Goal: Information Seeking & Learning: Check status

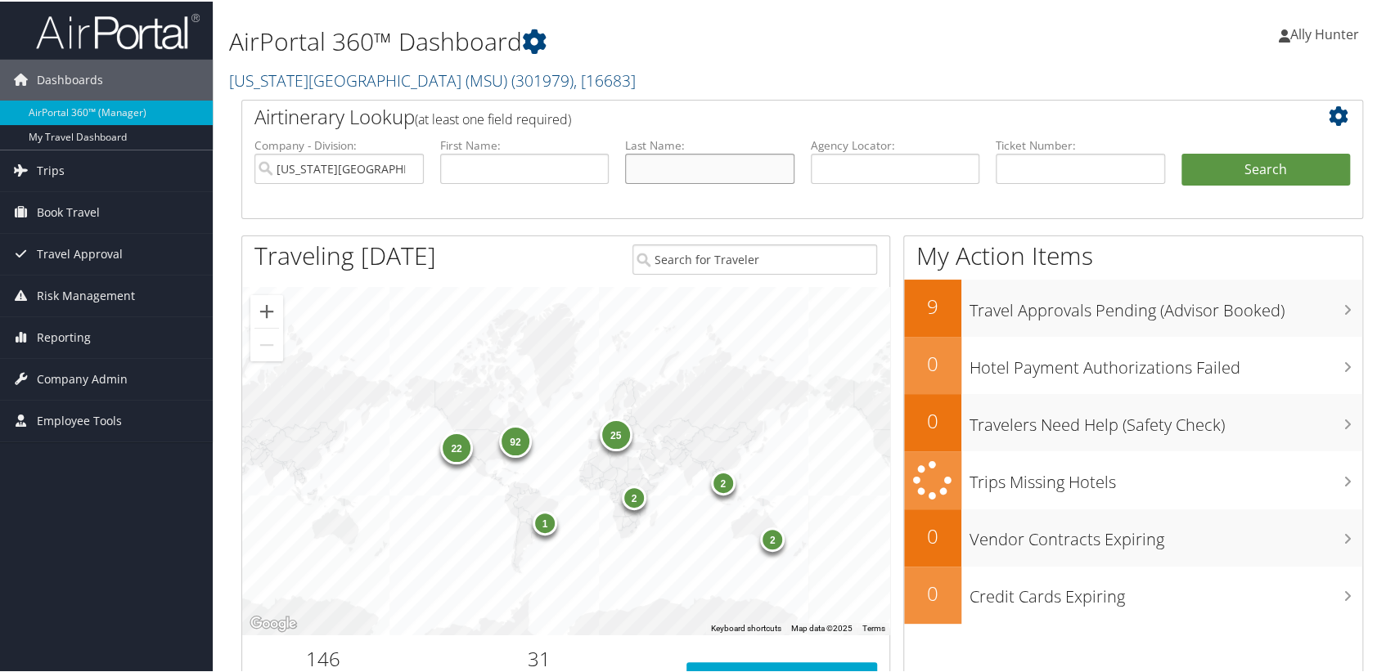
click at [661, 168] on input "text" at bounding box center [709, 167] width 169 height 30
type input "Debena"
drag, startPoint x: 1260, startPoint y: 172, endPoint x: 1249, endPoint y: 173, distance: 10.7
click at [1260, 172] on button "Search" at bounding box center [1265, 168] width 169 height 33
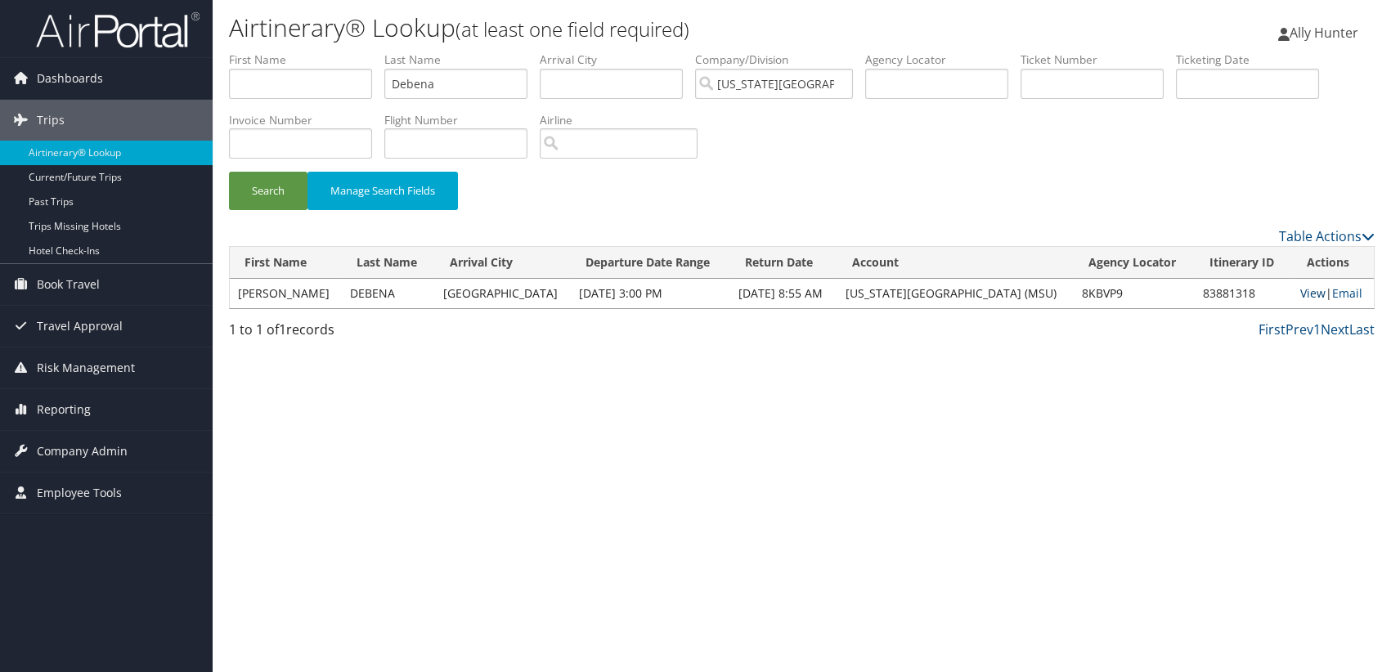
click at [1306, 290] on link "View" at bounding box center [1313, 293] width 25 height 16
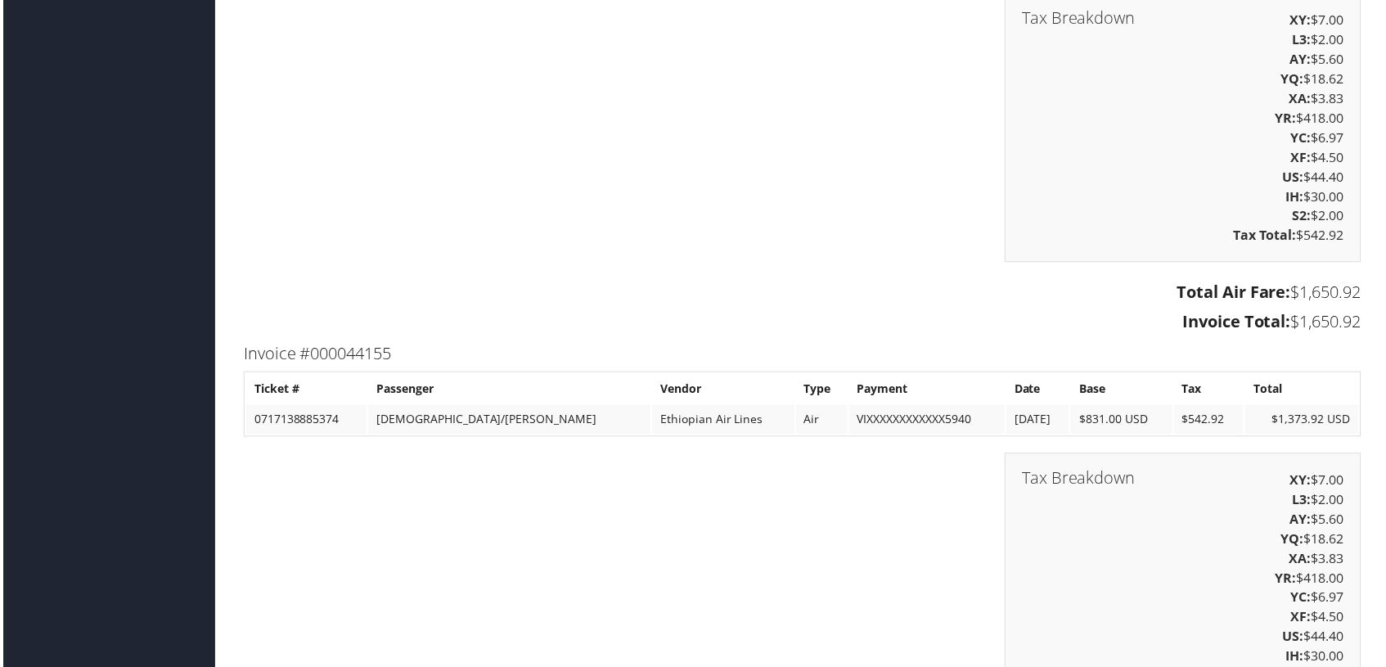
scroll to position [3272, 0]
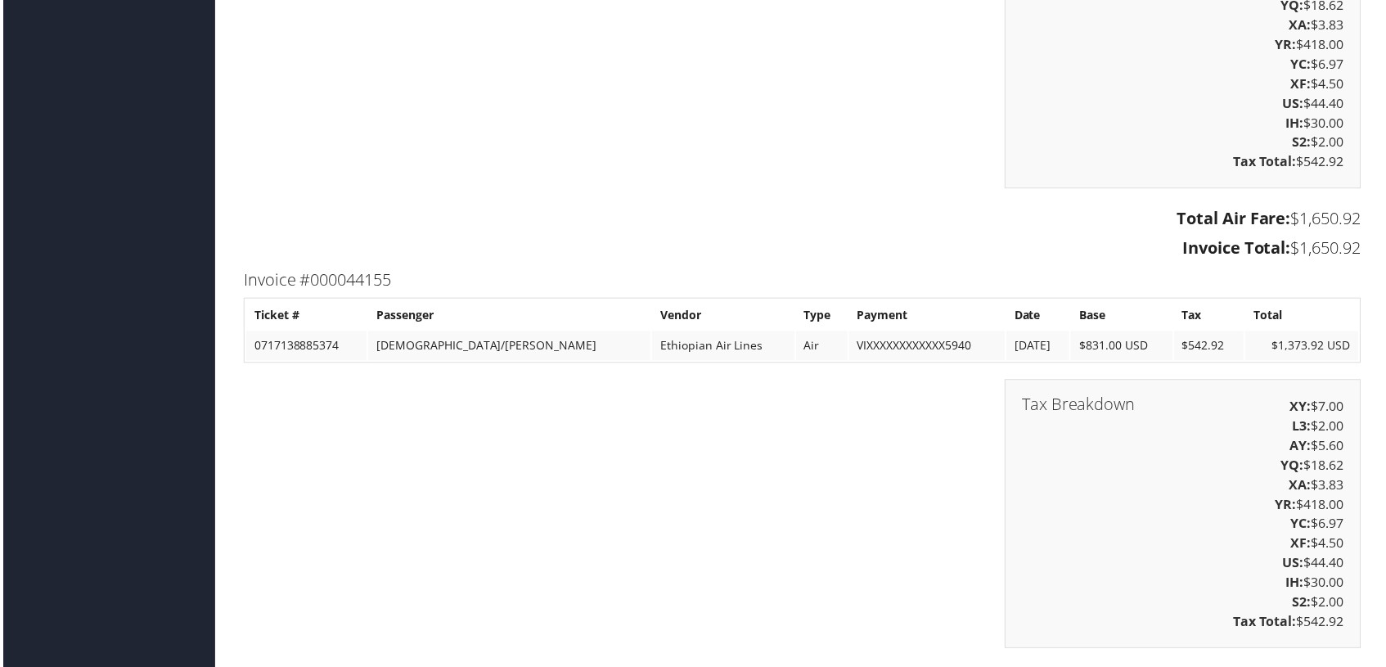
click at [400, 358] on td "[DEMOGRAPHIC_DATA]/[PERSON_NAME]" at bounding box center [507, 346] width 283 height 29
click at [400, 357] on td "[DEMOGRAPHIC_DATA]/[PERSON_NAME]" at bounding box center [507, 346] width 283 height 29
copy td "SIKHWIVHILU"
click at [550, 362] on td "[DEMOGRAPHIC_DATA]/[PERSON_NAME]" at bounding box center [507, 346] width 283 height 29
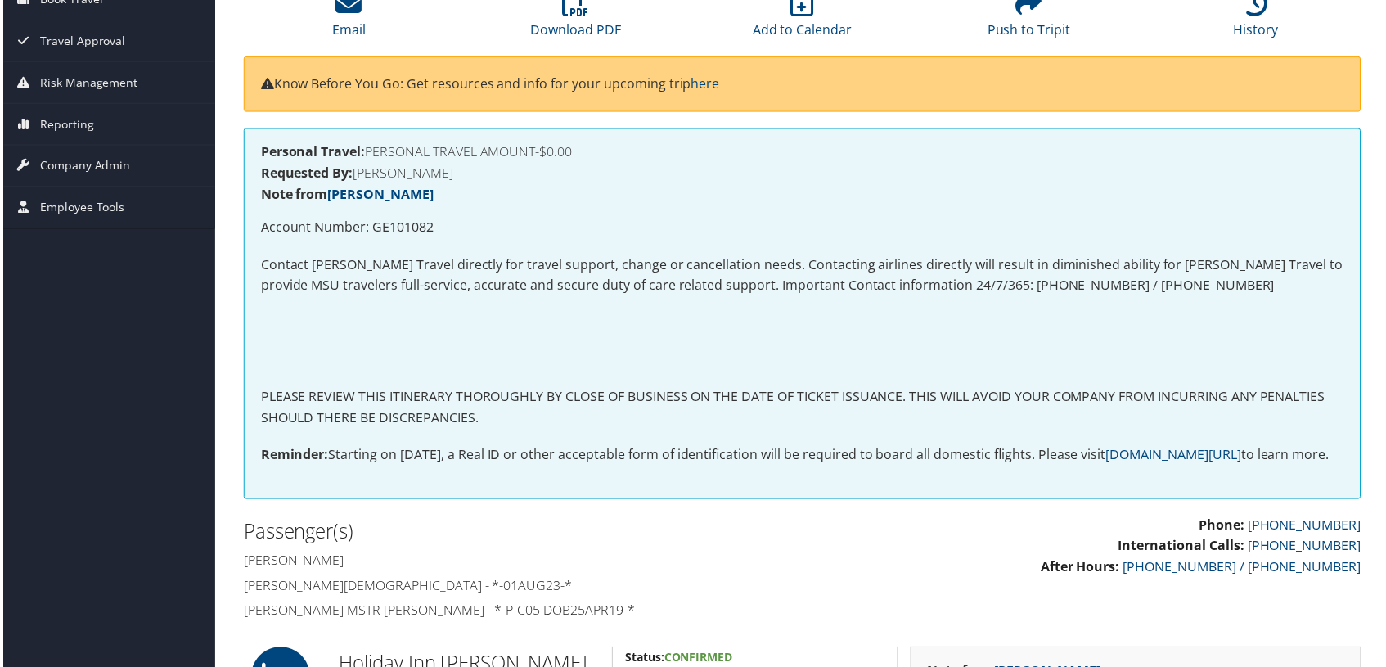
scroll to position [0, 0]
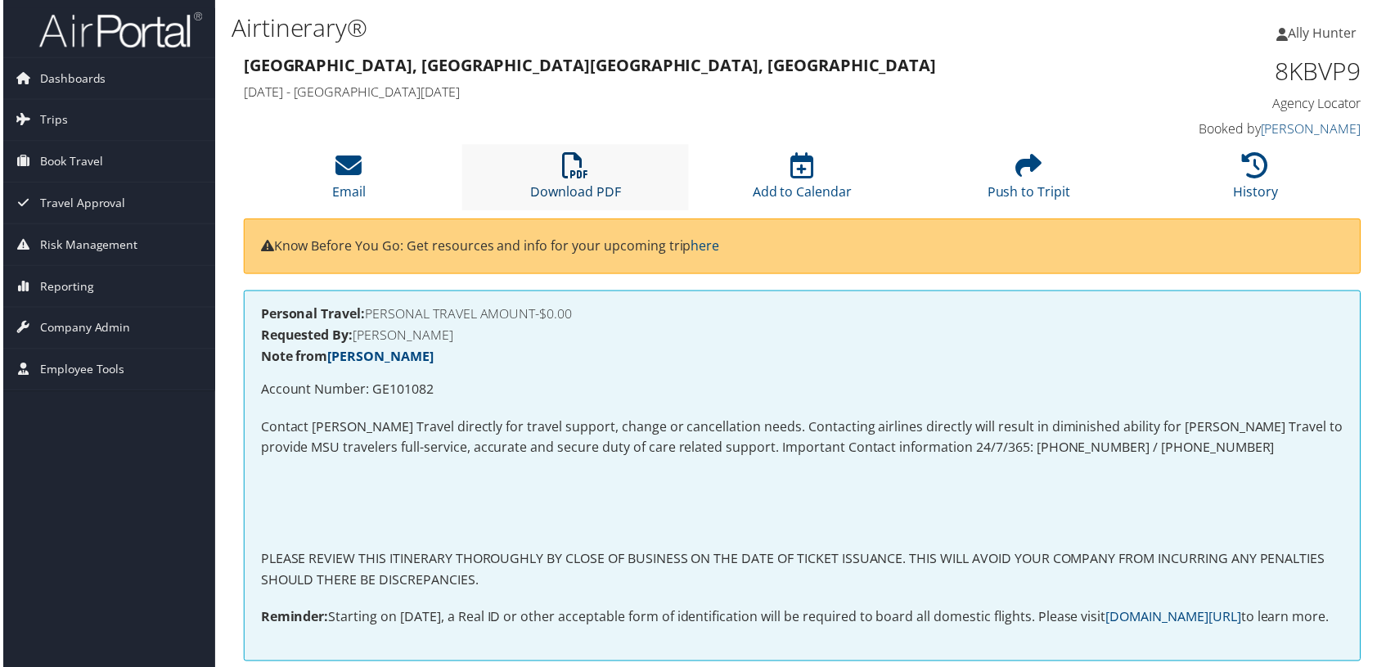
click at [573, 170] on icon at bounding box center [574, 166] width 26 height 26
drag, startPoint x: 842, startPoint y: 70, endPoint x: 1046, endPoint y: 87, distance: 204.4
click at [842, 69] on h3 "Chicago, IL Addis Ababa, Ethiopia" at bounding box center [658, 65] width 835 height 23
click at [1258, 153] on icon at bounding box center [1257, 166] width 26 height 26
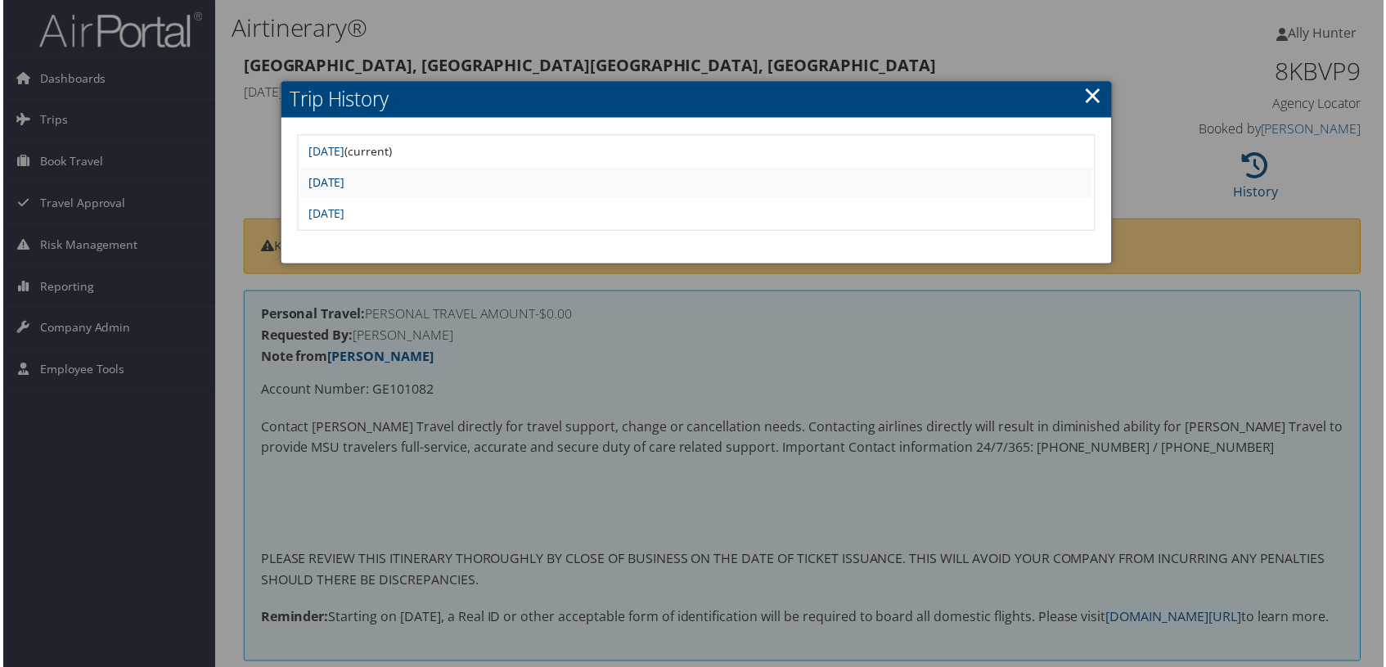
click at [343, 180] on link "Thu Aug 1 16:08:34 MDT 2024" at bounding box center [324, 183] width 37 height 16
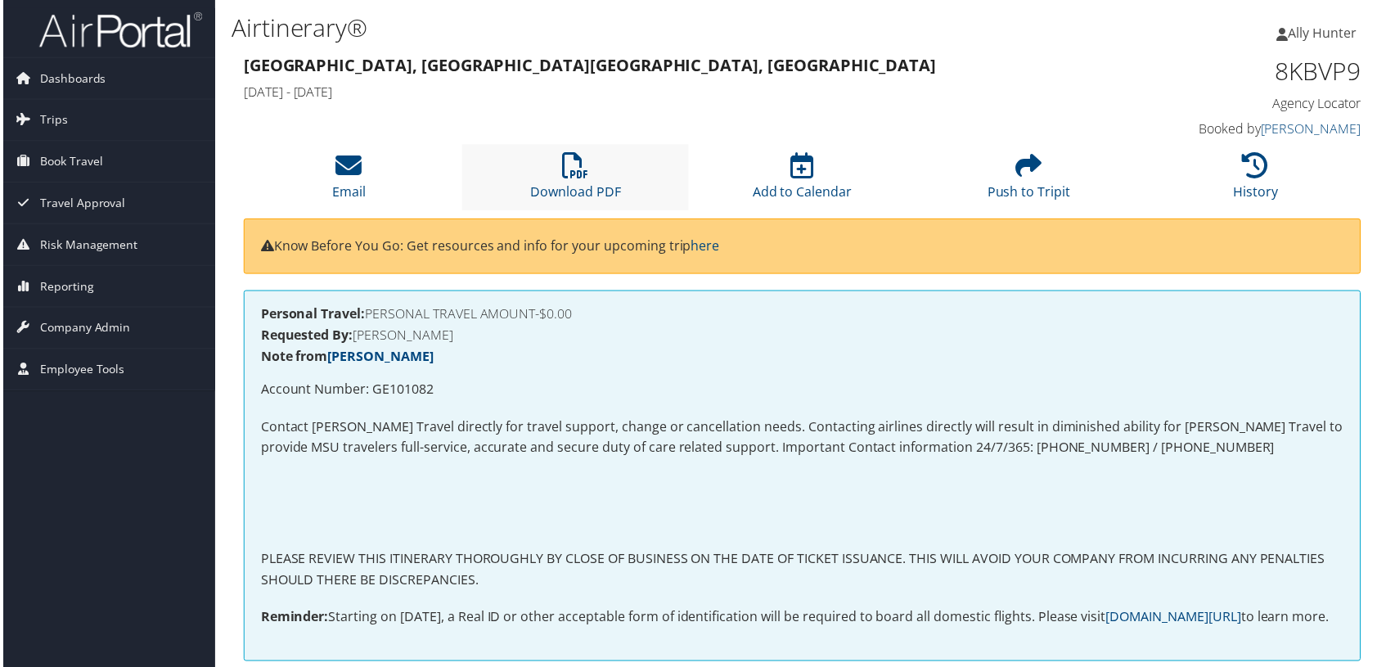
click at [555, 173] on li "Download PDF" at bounding box center [574, 178] width 227 height 66
click at [730, 83] on h4 "Wed 07 Aug 2024 - Sat 21 Sep 2024" at bounding box center [658, 92] width 835 height 18
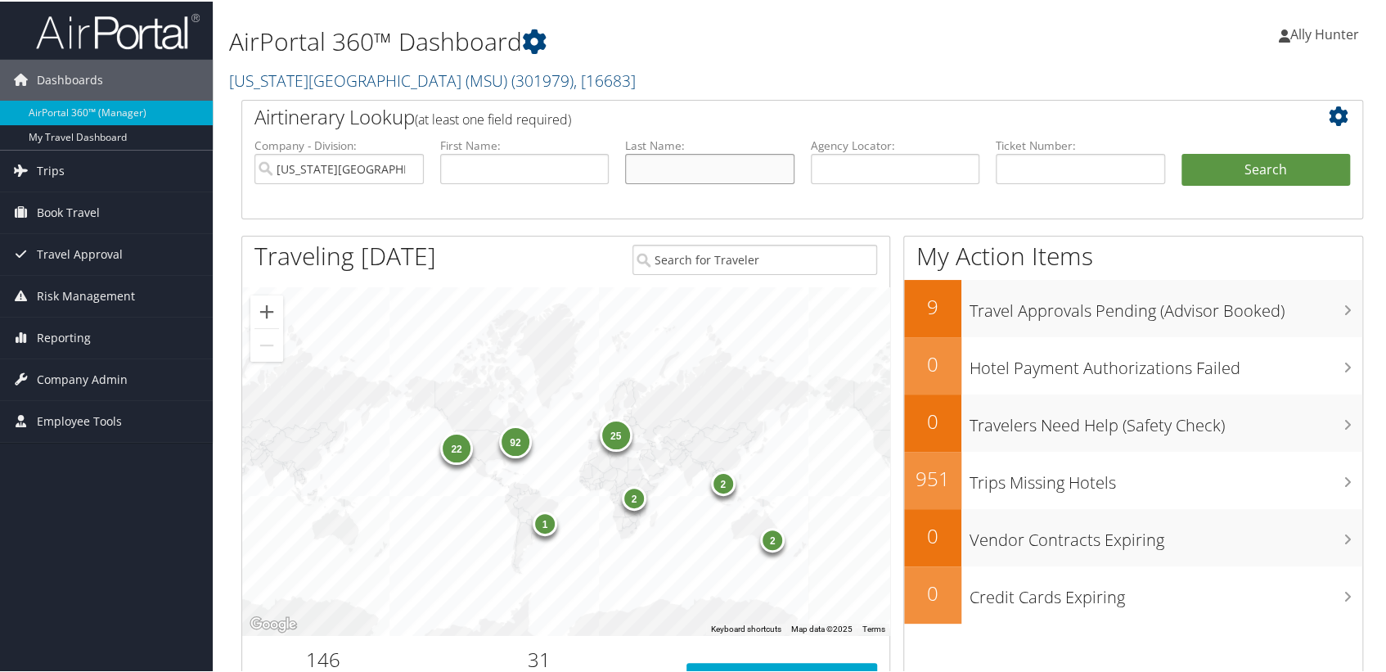
drag, startPoint x: 741, startPoint y: 172, endPoint x: 711, endPoint y: 171, distance: 30.3
click at [741, 171] on input "text" at bounding box center [709, 167] width 169 height 30
type input "shah"
click at [1268, 172] on button "Search" at bounding box center [1265, 168] width 169 height 33
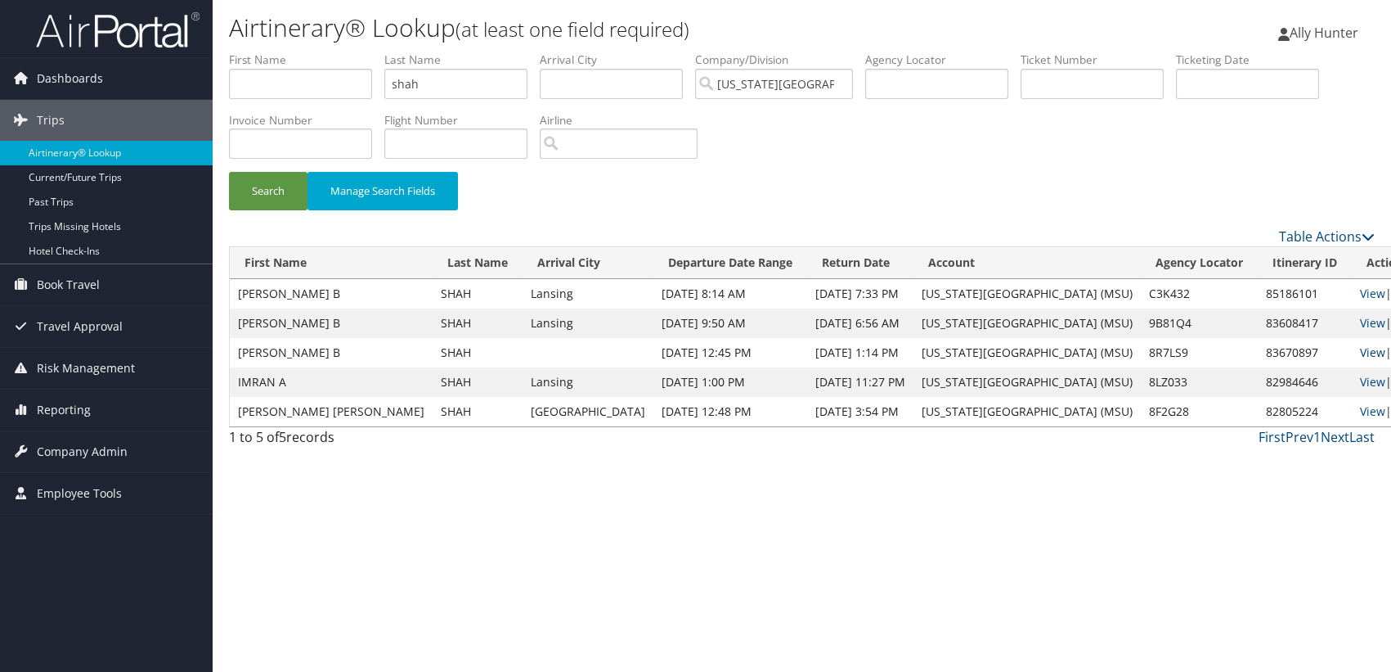
click at [1360, 345] on link "View" at bounding box center [1372, 352] width 25 height 16
click at [1360, 317] on link "View" at bounding box center [1372, 323] width 25 height 16
click at [1360, 289] on link "View" at bounding box center [1372, 293] width 25 height 16
drag, startPoint x: 440, startPoint y: 80, endPoint x: 283, endPoint y: 76, distance: 157.1
click at [289, 52] on ul "First Name Last Name shah Departure City Arrival City Company/Division Michigan…" at bounding box center [802, 52] width 1146 height 0
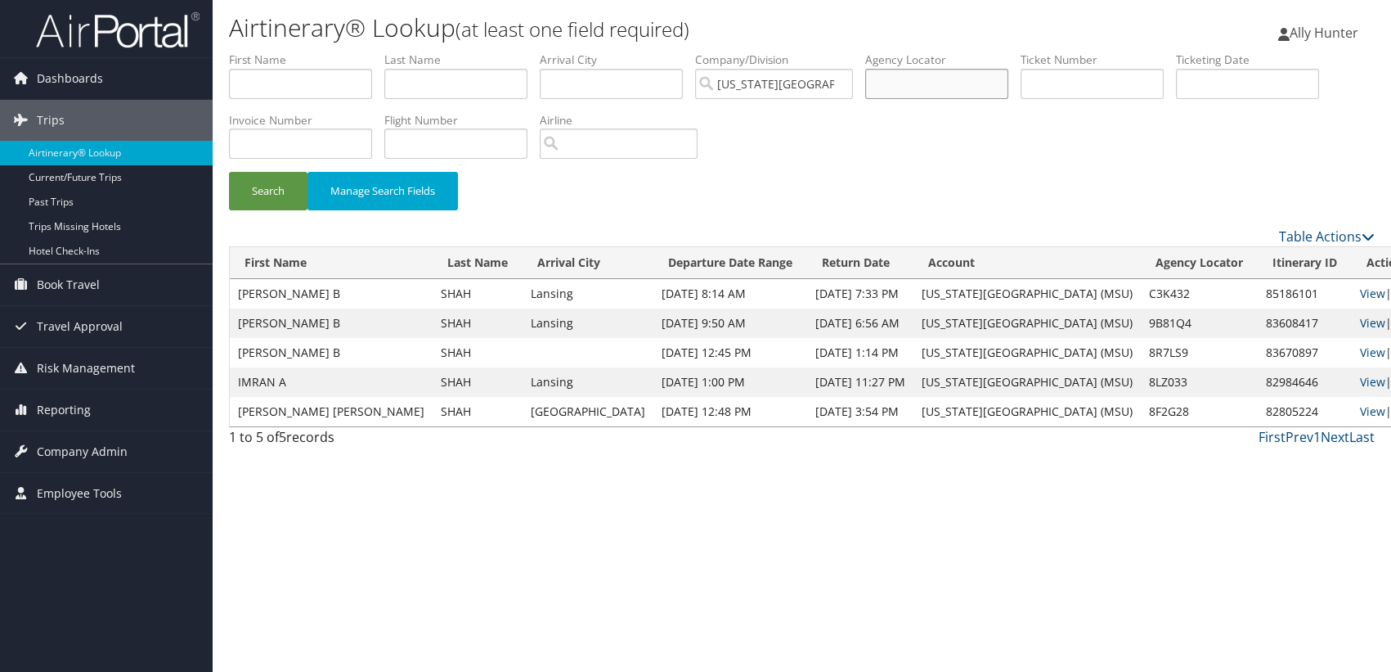
click at [974, 79] on input "text" at bounding box center [936, 84] width 143 height 30
paste input "8R7LS9"
type input "8R7LS9"
click at [286, 175] on button "Search" at bounding box center [268, 191] width 79 height 38
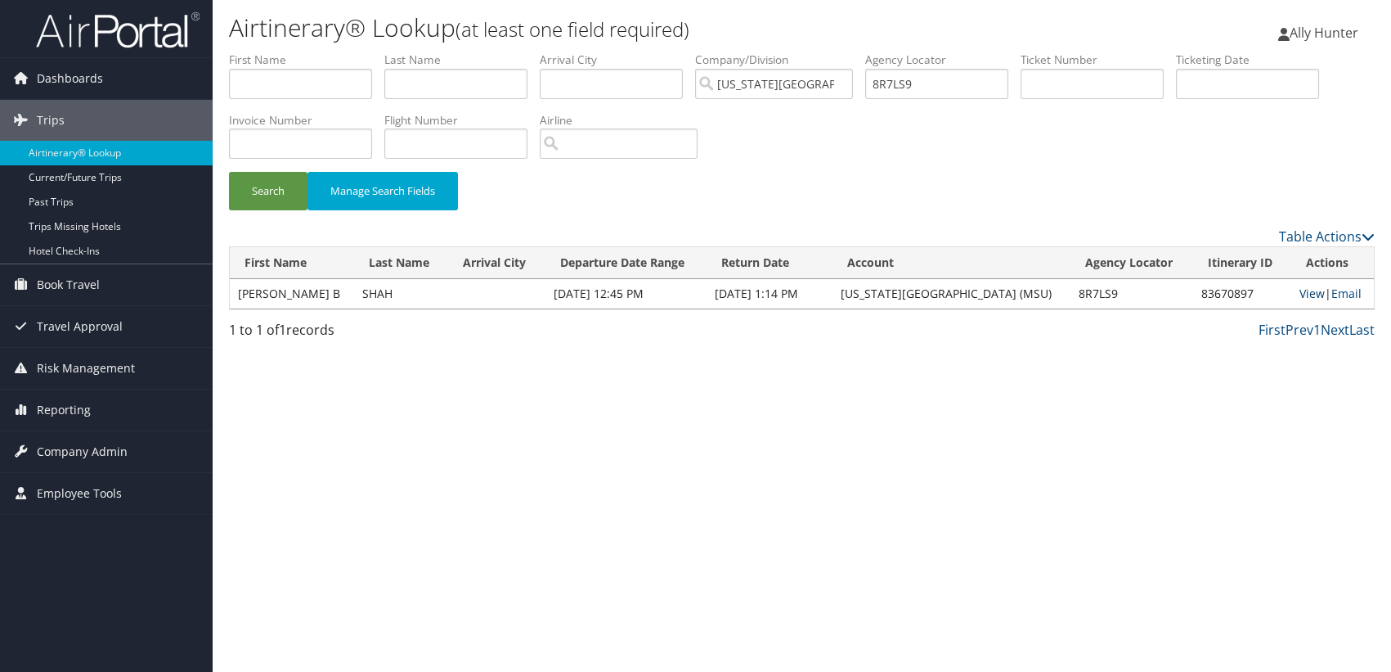
click at [1301, 294] on link "View" at bounding box center [1312, 293] width 25 height 16
click at [1355, 34] on span "Ally Hunter" at bounding box center [1324, 33] width 69 height 18
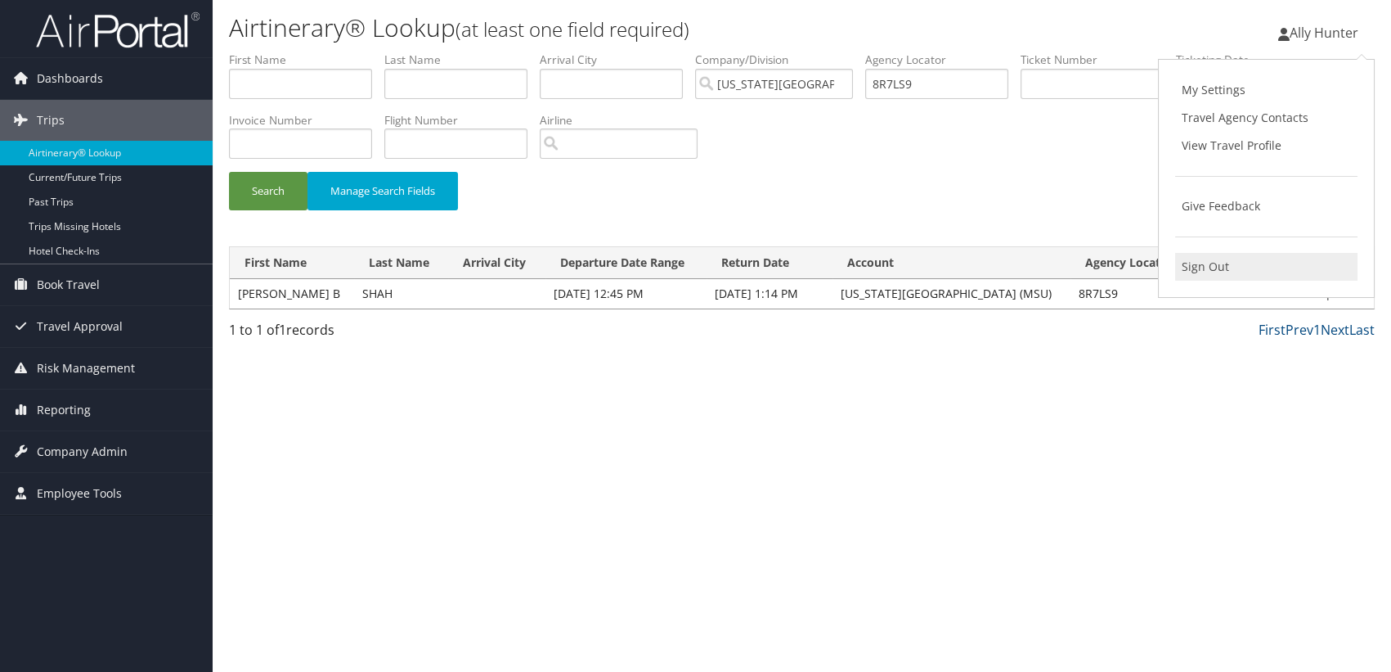
click at [1220, 262] on link "Sign Out" at bounding box center [1266, 267] width 182 height 28
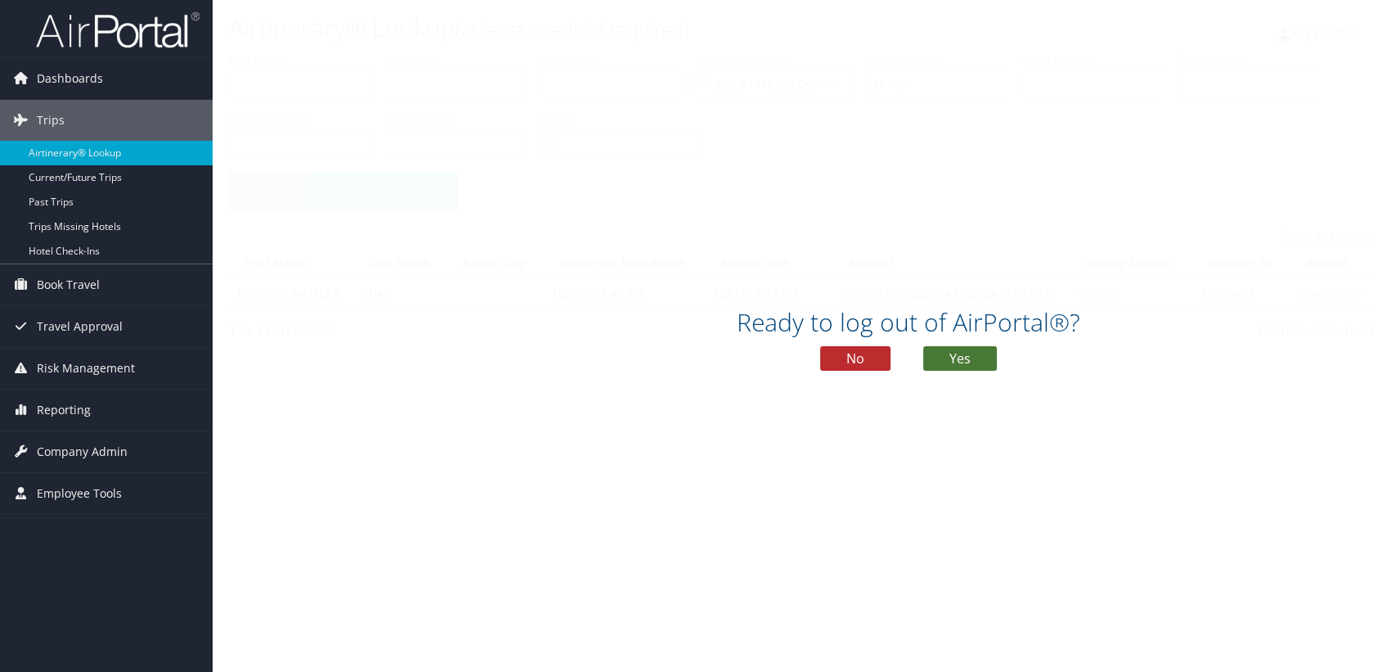
click at [981, 359] on button "Yes" at bounding box center [960, 358] width 74 height 25
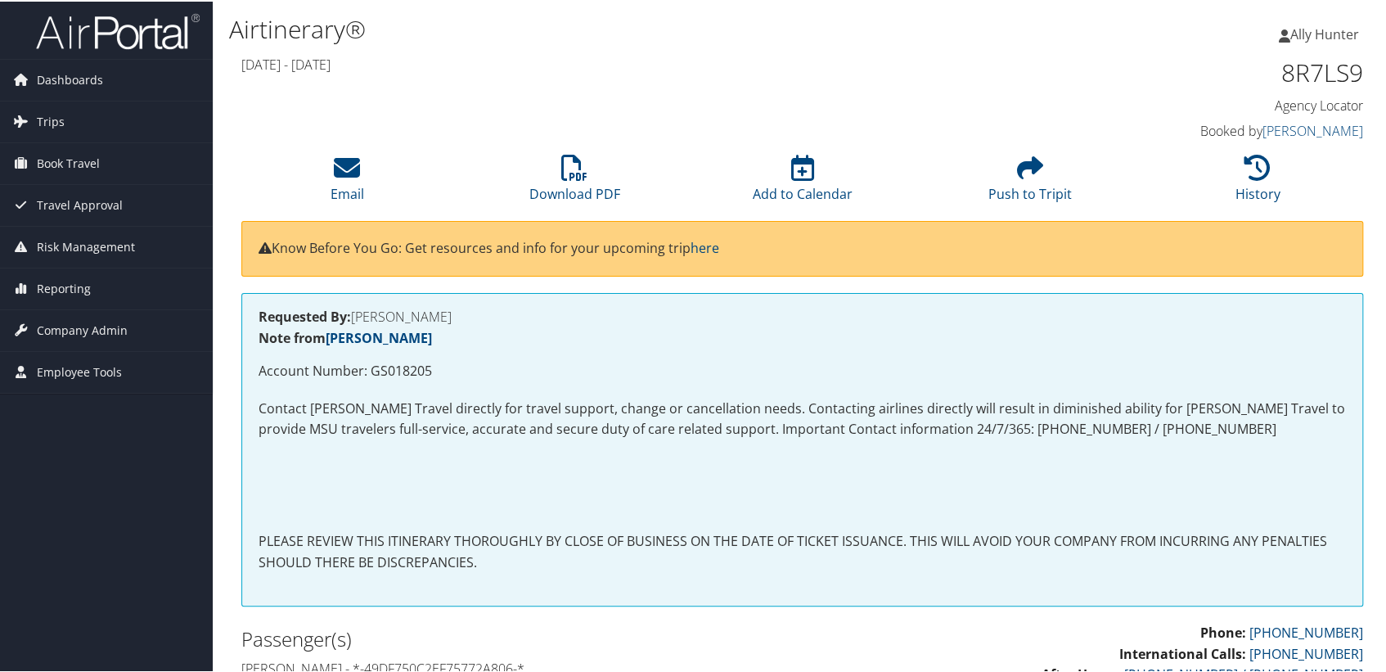
scroll to position [74, 0]
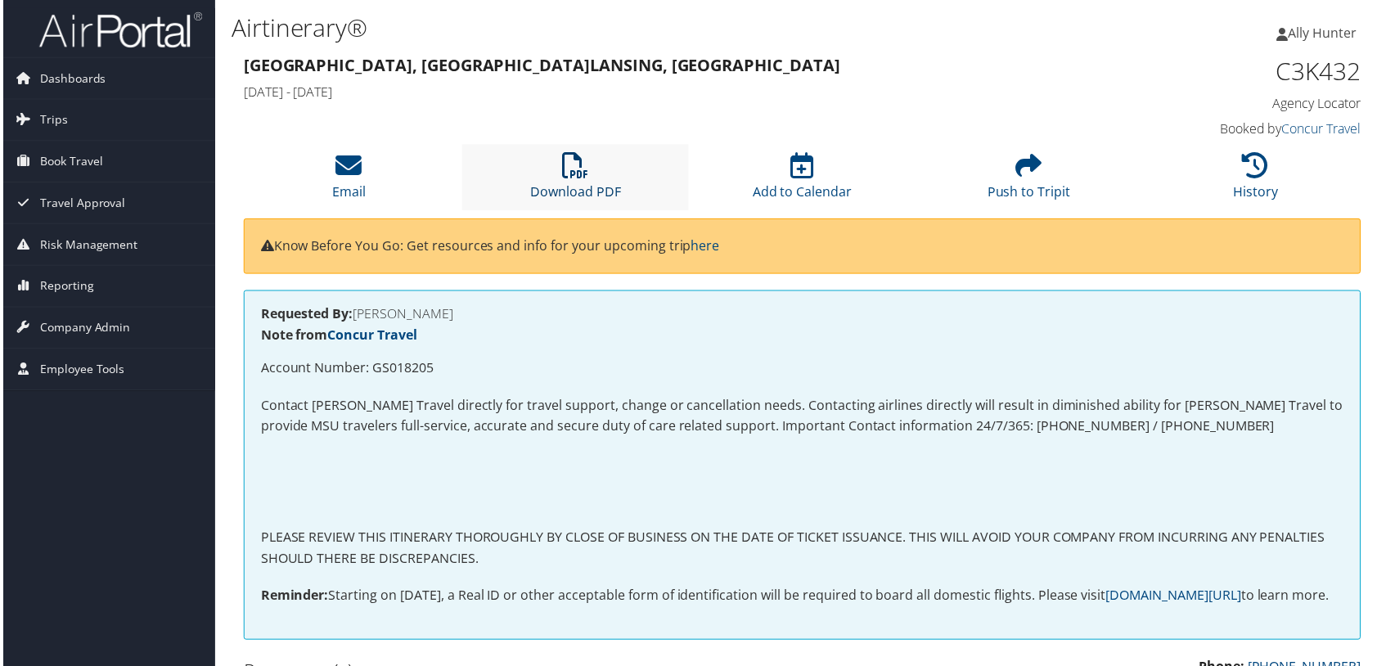
click at [581, 164] on icon at bounding box center [574, 166] width 26 height 26
drag, startPoint x: 673, startPoint y: 116, endPoint x: 676, endPoint y: 128, distance: 12.7
click at [673, 116] on div "[GEOGRAPHIC_DATA], [GEOGRAPHIC_DATA] Lansing, [GEOGRAPHIC_DATA] [DATE] - [DATE]…" at bounding box center [802, 98] width 1146 height 93
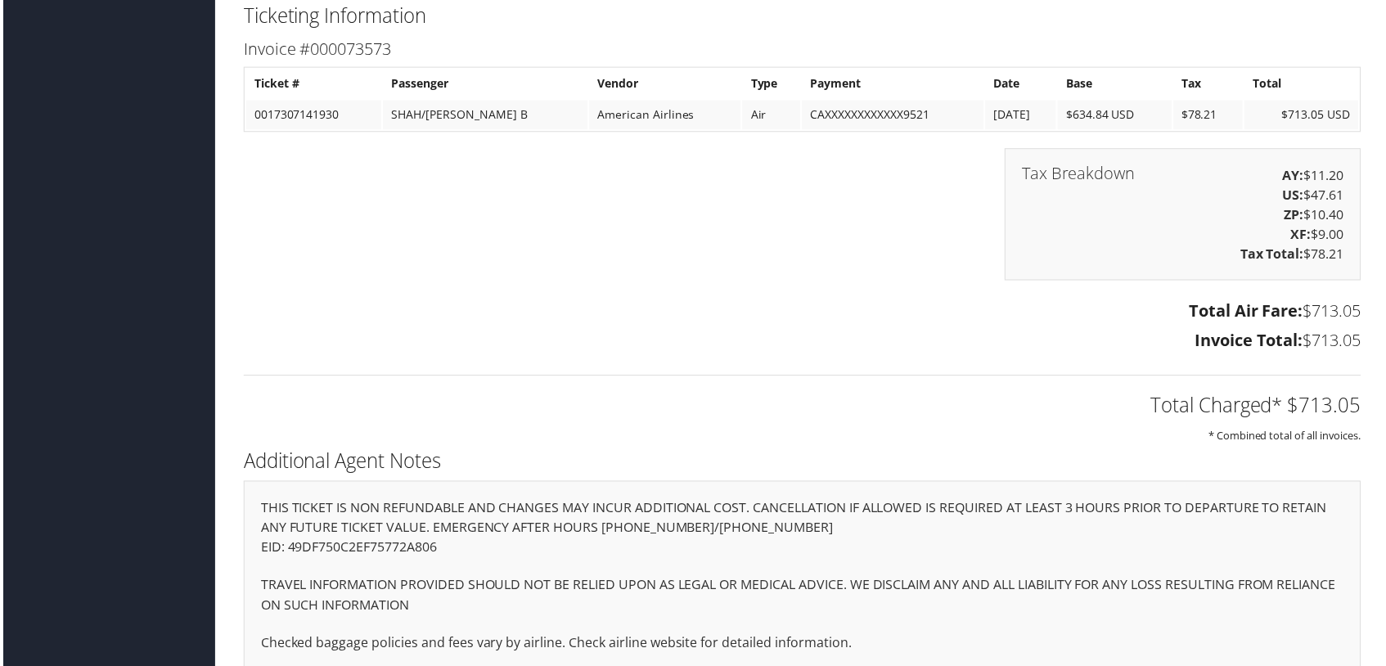
scroll to position [1641, 0]
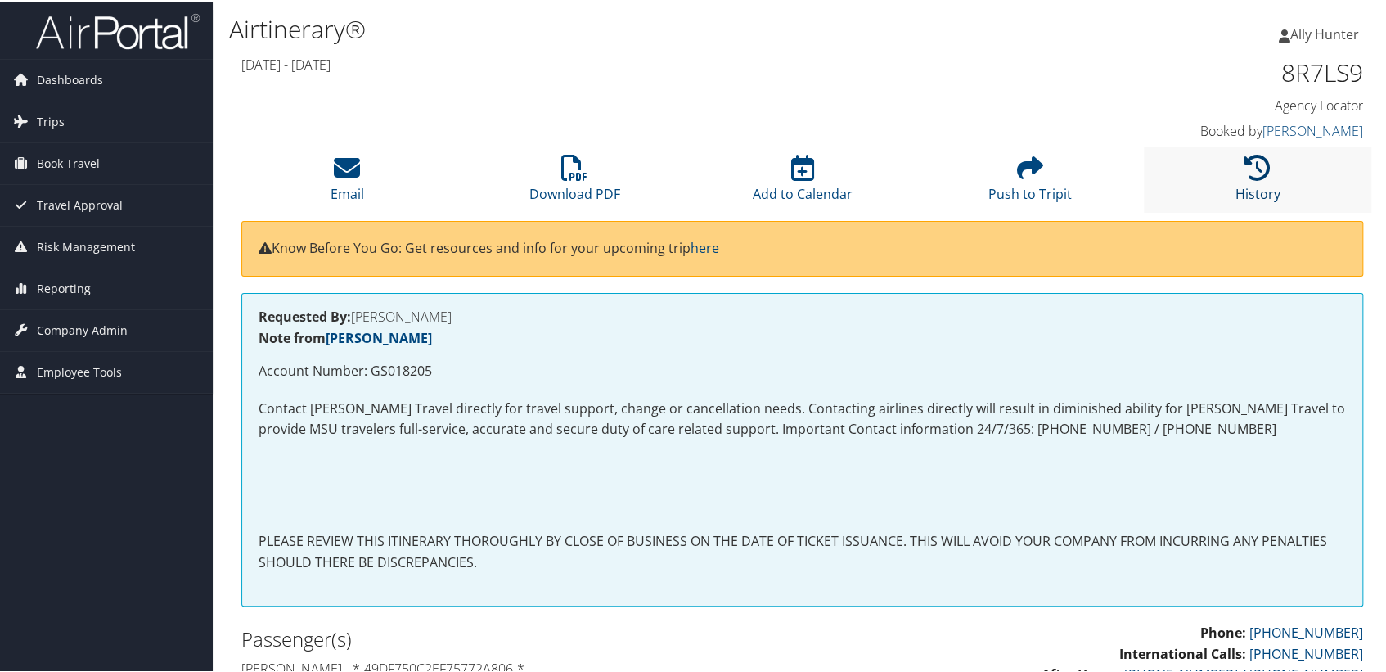
click at [1251, 166] on icon at bounding box center [1257, 166] width 26 height 26
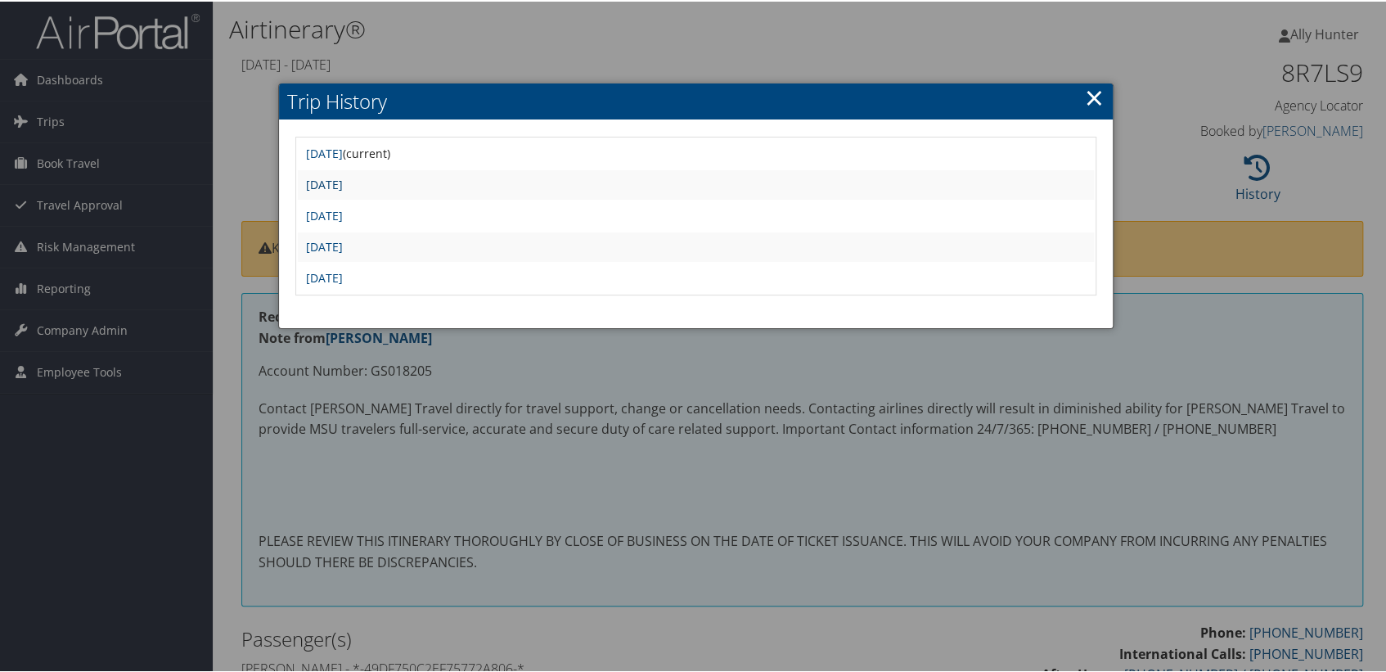
click at [343, 189] on link "[DATE]" at bounding box center [324, 183] width 37 height 16
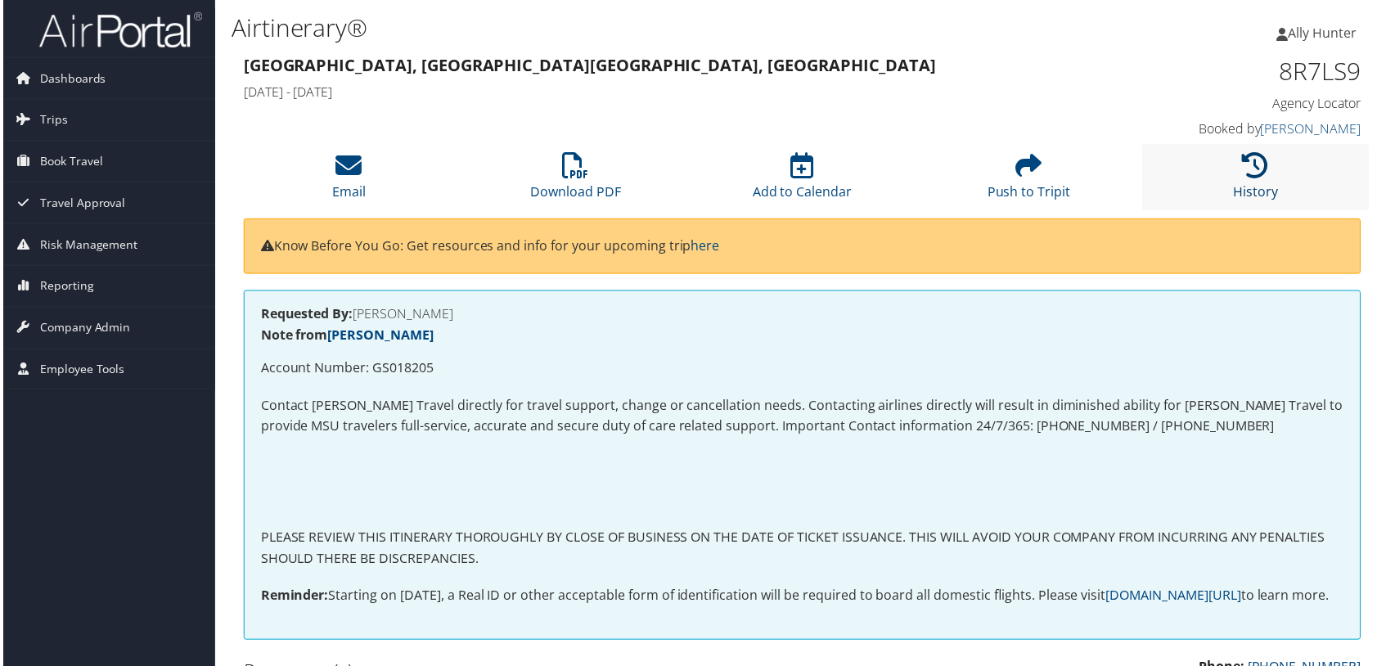
click at [1252, 158] on icon at bounding box center [1257, 166] width 26 height 26
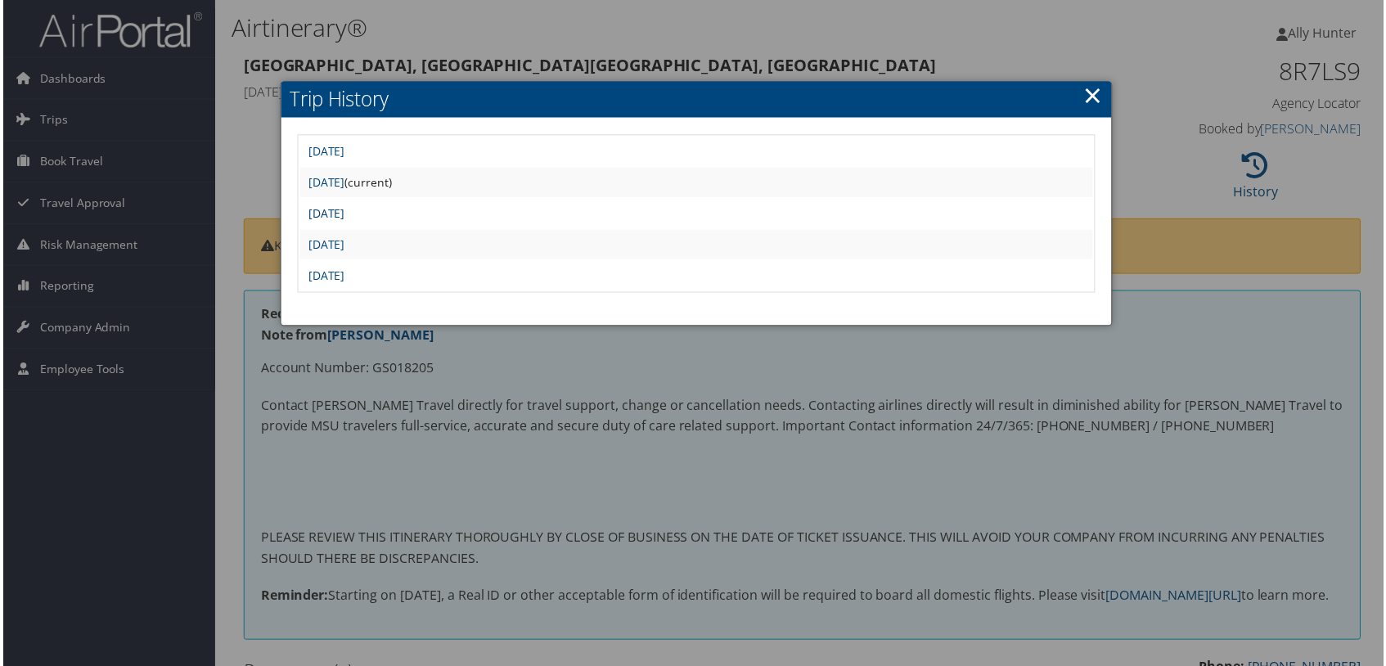
click at [343, 212] on link "[DATE]" at bounding box center [324, 214] width 37 height 16
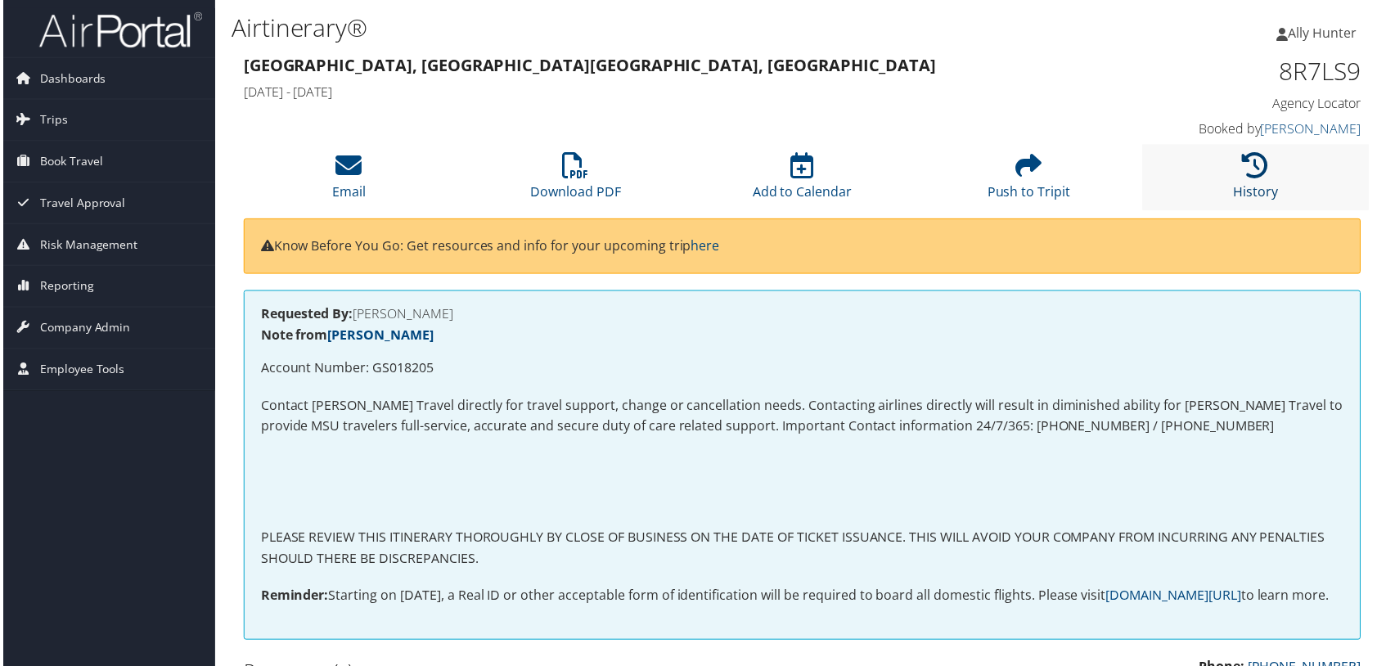
click at [1251, 161] on icon at bounding box center [1257, 166] width 26 height 26
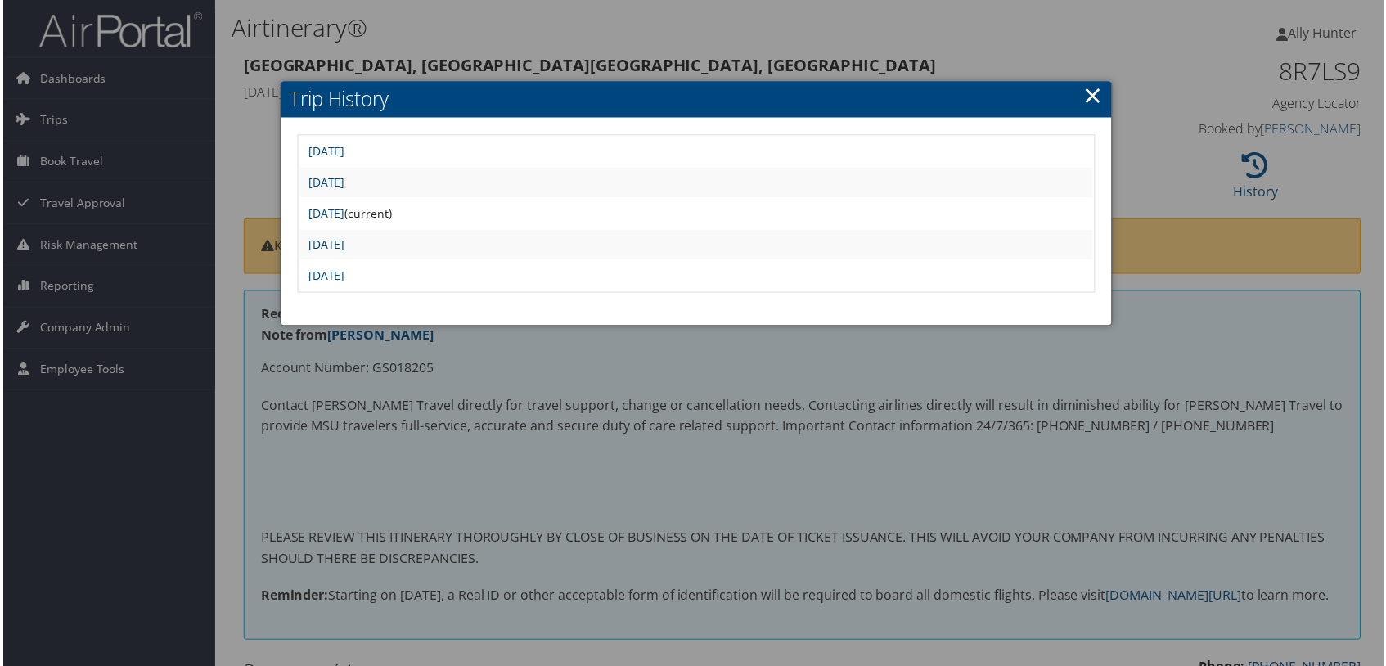
click at [343, 242] on link "[DATE]" at bounding box center [324, 245] width 37 height 16
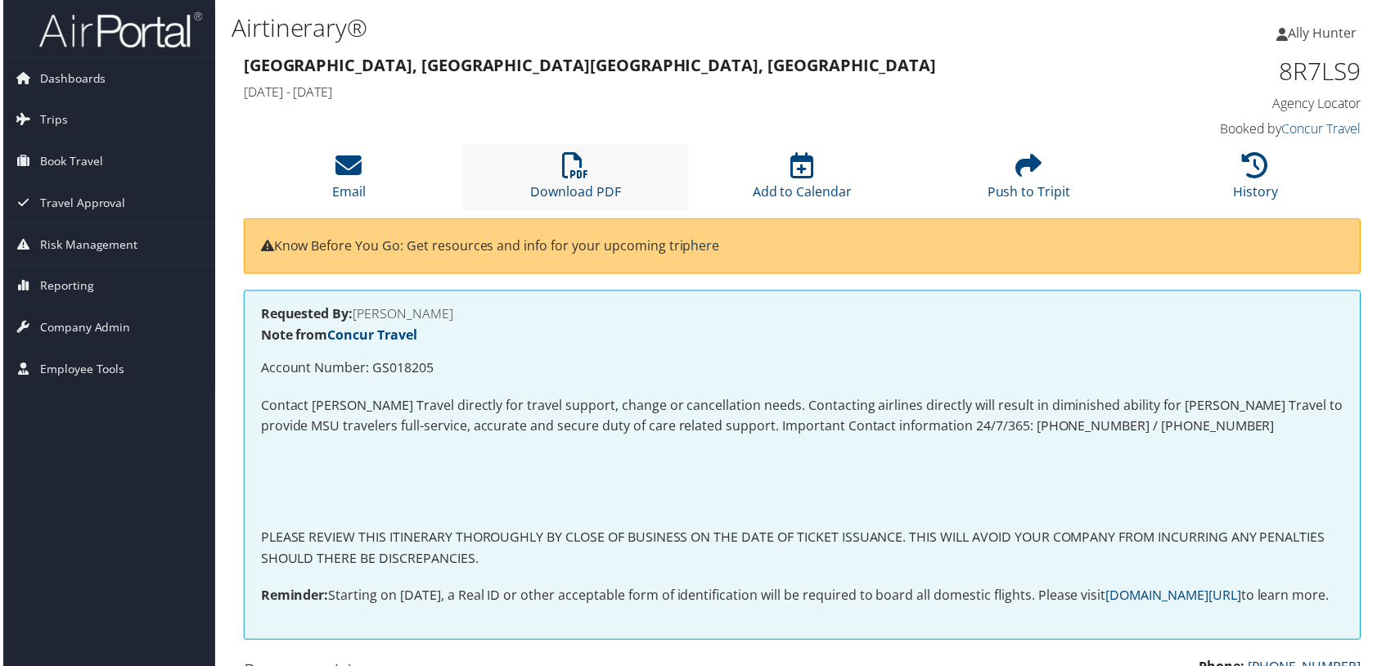
click at [546, 170] on li "Download PDF" at bounding box center [574, 178] width 227 height 66
click at [714, 119] on div "Chicago, IL Minneapolis, MN Sun 27 Oct 2024 - Wed 30 Oct 2024 8R7LS9 Agency Loc…" at bounding box center [802, 98] width 1146 height 93
click at [1256, 164] on icon at bounding box center [1257, 166] width 26 height 26
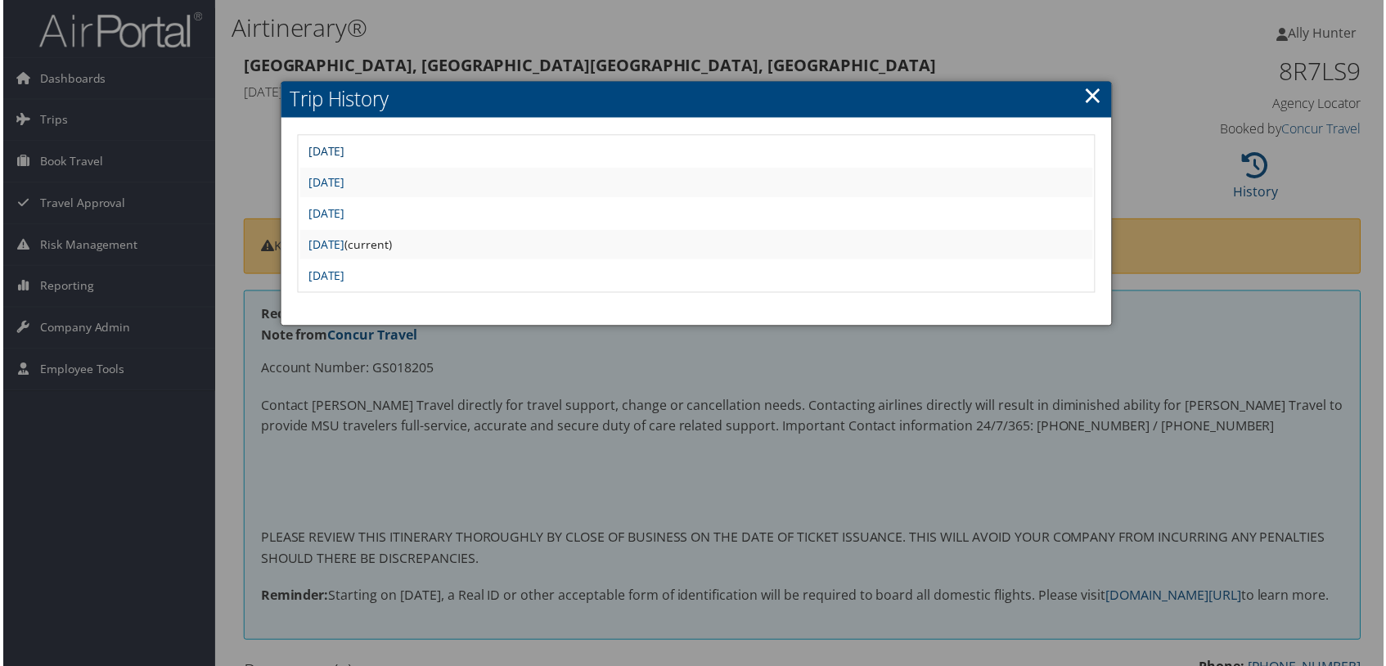
click at [343, 153] on link "[DATE]" at bounding box center [324, 152] width 37 height 16
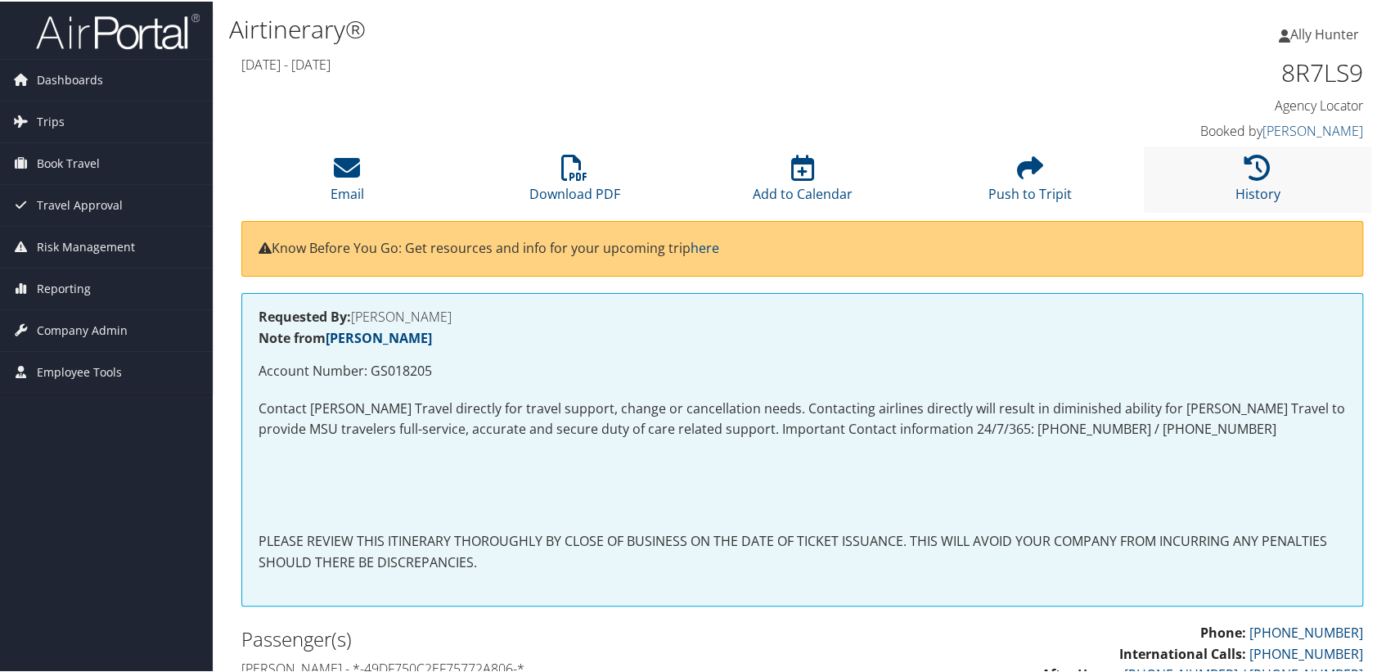
click at [1265, 160] on li "History" at bounding box center [1257, 178] width 227 height 66
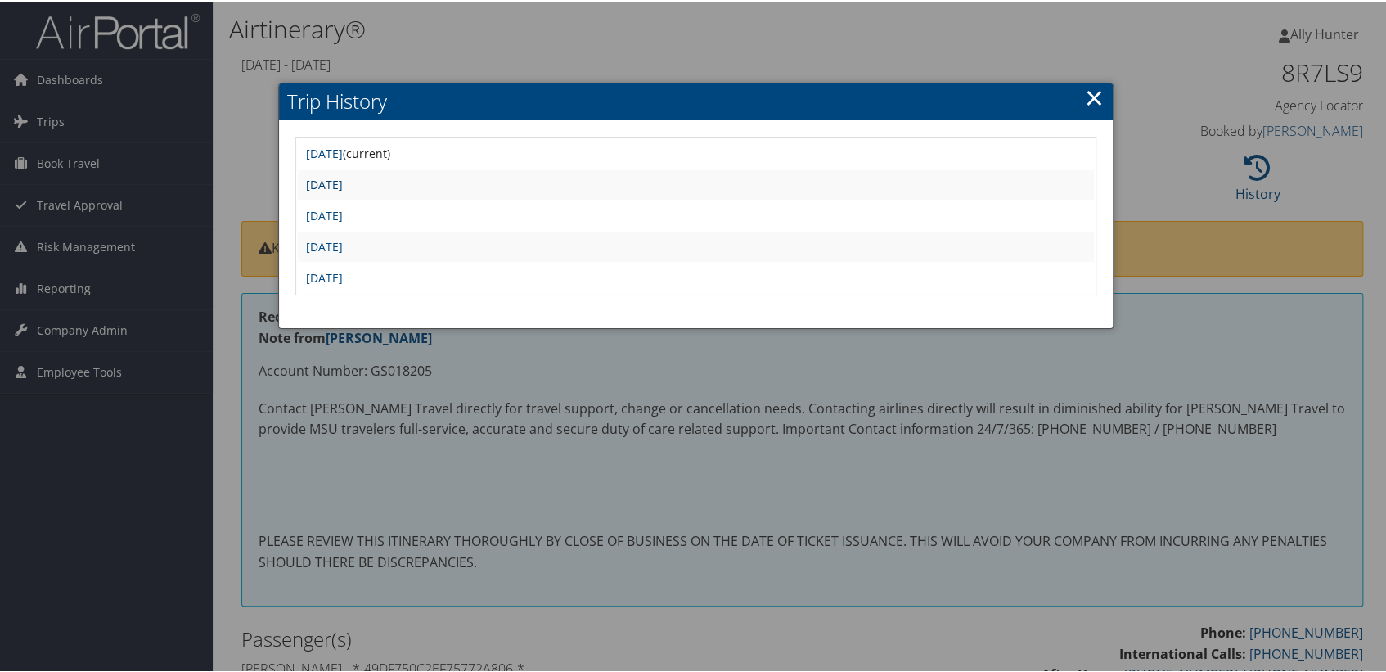
click at [343, 182] on link "Thu Oct 17 10:34:20 MDT 2024" at bounding box center [324, 183] width 37 height 16
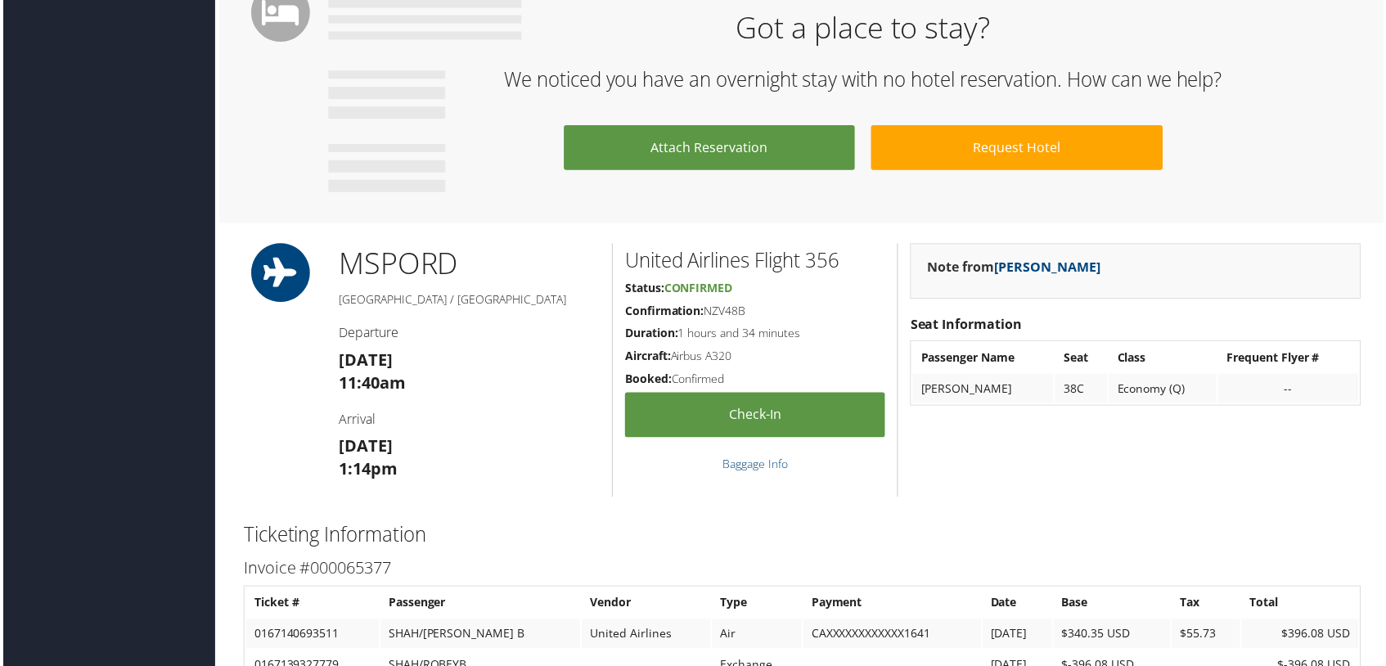
scroll to position [1115, 0]
